Goal: Task Accomplishment & Management: Use online tool/utility

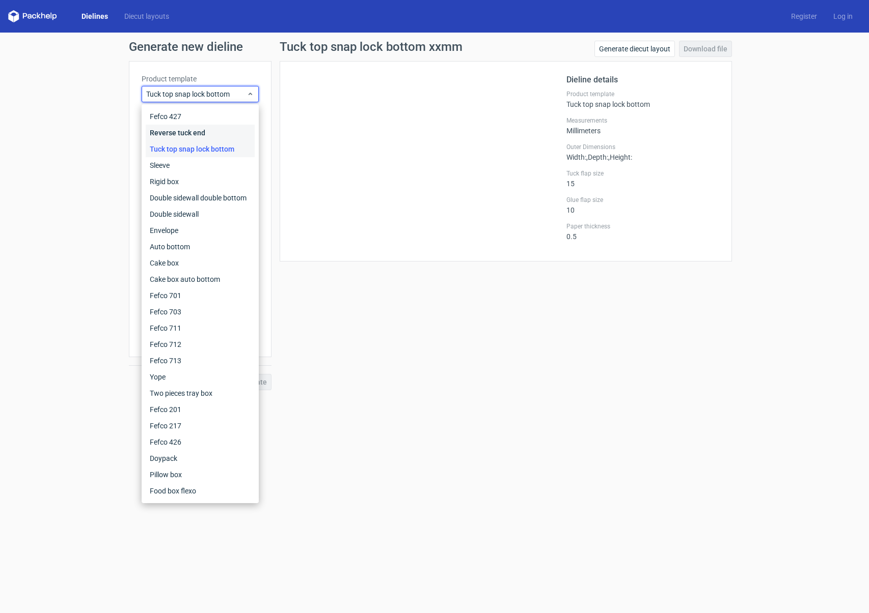
click at [184, 136] on div "Reverse tuck end" at bounding box center [200, 133] width 109 height 16
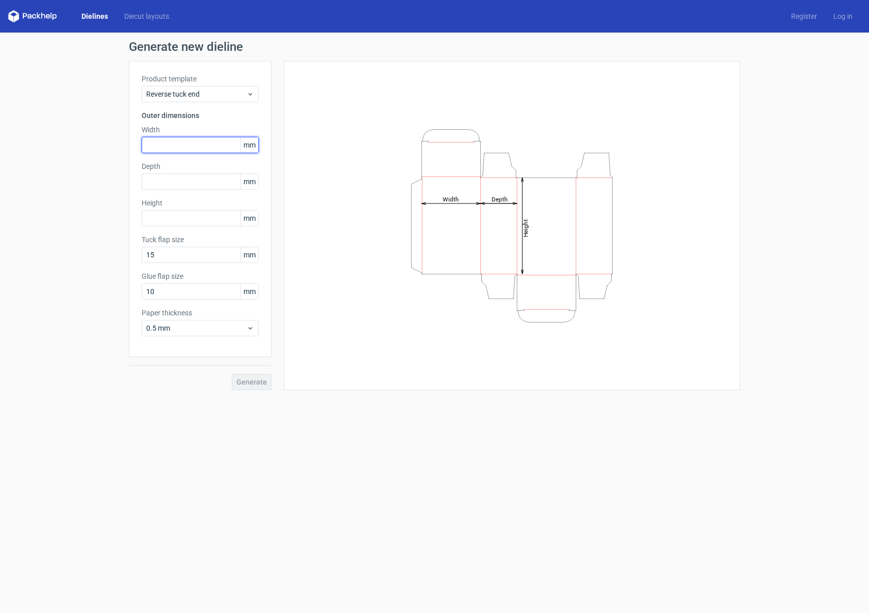
click at [193, 141] on input "text" at bounding box center [200, 145] width 117 height 16
type input "127"
click at [165, 214] on input "text" at bounding box center [200, 218] width 117 height 16
type input "153"
click at [155, 187] on input "text" at bounding box center [200, 182] width 117 height 16
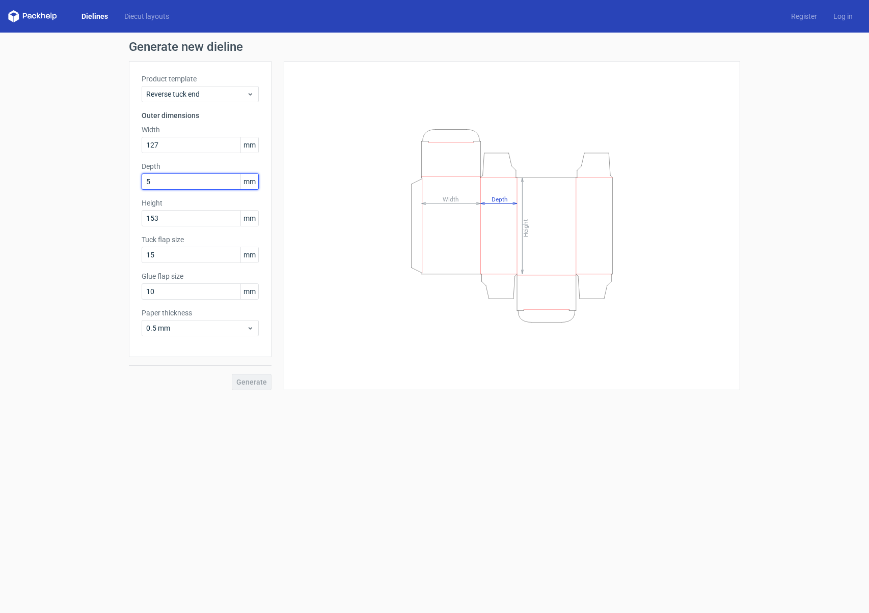
type input "51"
click at [145, 417] on form "Generate new dieline Product template Reverse tuck end Outer dimensions Width 1…" at bounding box center [434, 323] width 869 height 581
click at [232, 1] on div "Dielines Diecut layouts Register Log in" at bounding box center [434, 16] width 869 height 33
click at [247, 385] on span "Generate" at bounding box center [251, 382] width 31 height 7
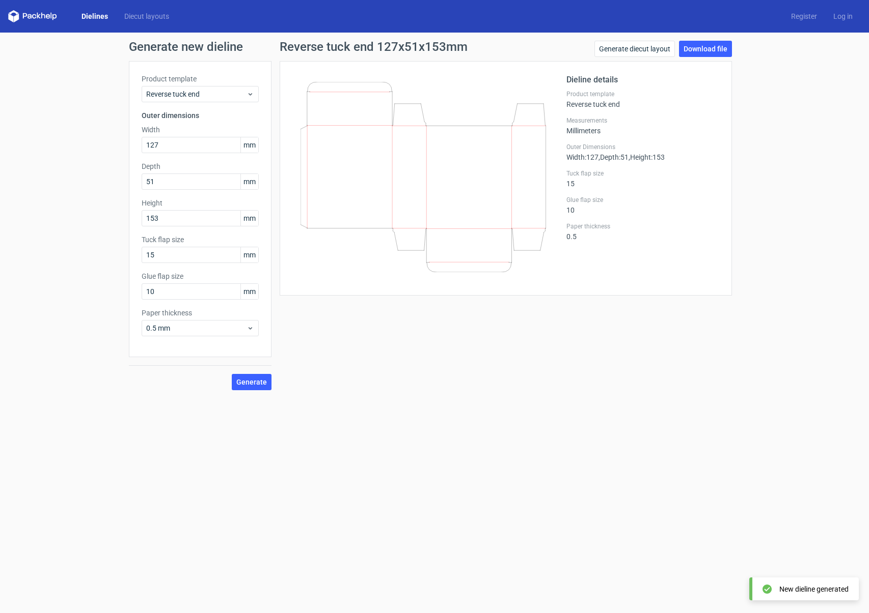
click at [704, 57] on div "Generate diecut layout Download file" at bounding box center [662, 51] width 137 height 20
click at [650, 51] on link "Generate diecut layout" at bounding box center [634, 49] width 80 height 16
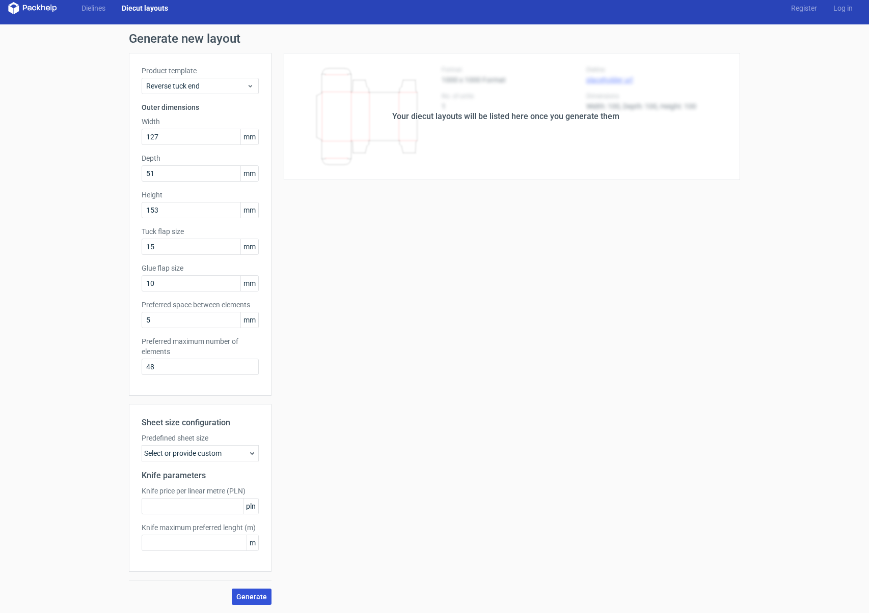
click at [250, 590] on button "Generate" at bounding box center [252, 597] width 40 height 16
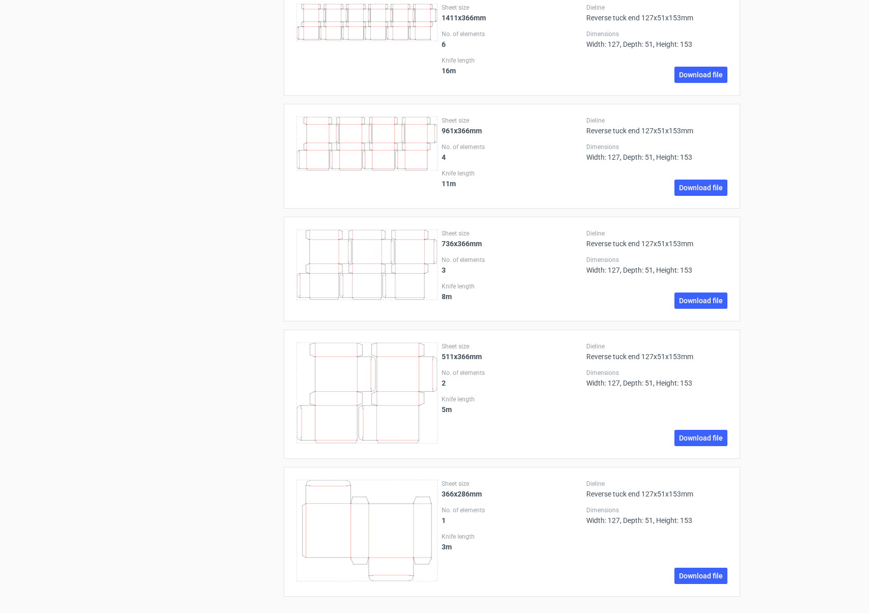
click at [698, 586] on div "Sheet size 366x286mm No. of elements 1 Knife length 3 m Dieline Reverse tuck en…" at bounding box center [512, 532] width 456 height 130
click at [695, 581] on link "Download file" at bounding box center [700, 576] width 53 height 16
